Goal: Information Seeking & Learning: Understand process/instructions

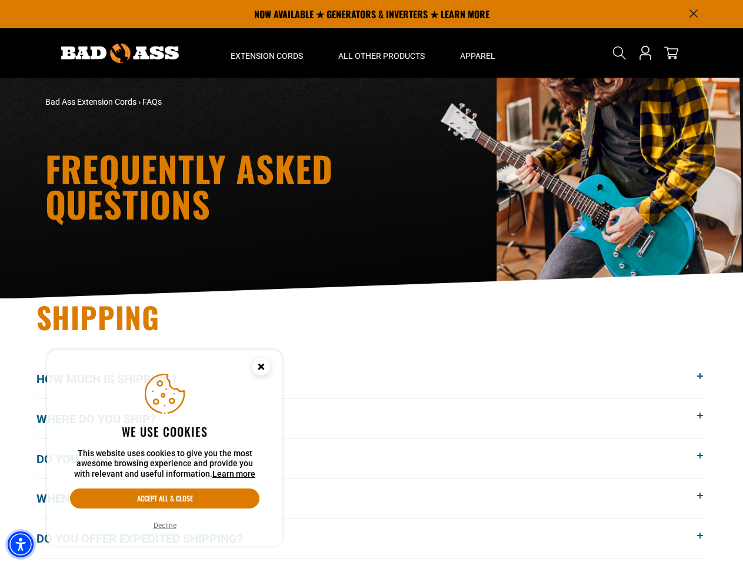
click at [21, 544] on img "Accessibility Menu" at bounding box center [21, 544] width 26 height 26
